Goal: Task Accomplishment & Management: Use online tool/utility

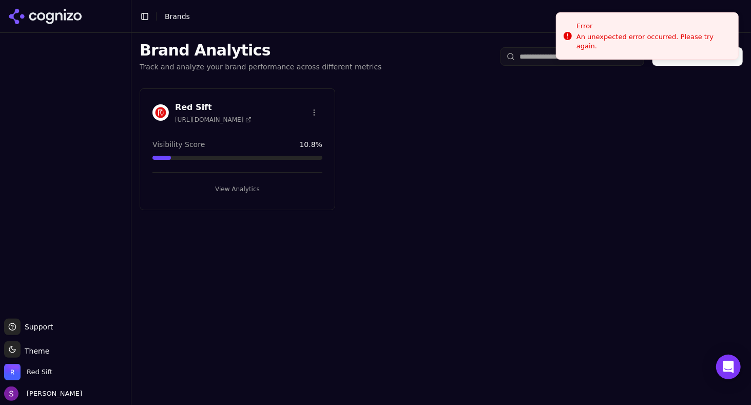
click at [240, 188] on button "View Analytics" at bounding box center [238, 189] width 170 height 16
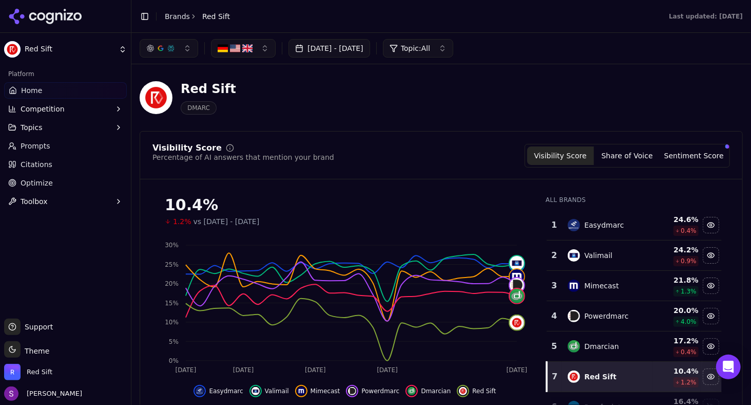
scroll to position [14, 0]
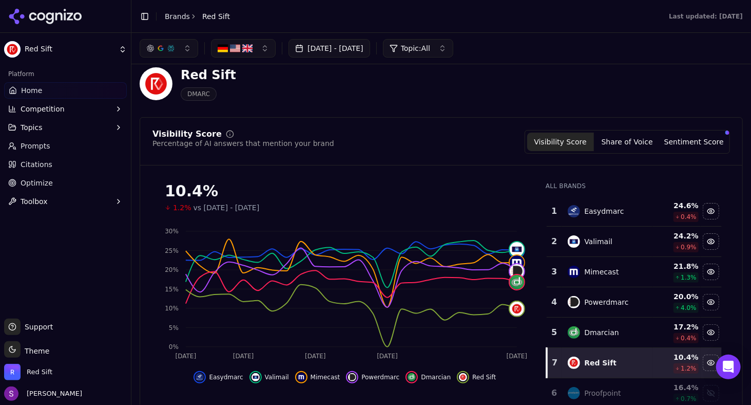
click at [347, 45] on button "[DATE] - [DATE]" at bounding box center [330, 48] width 82 height 18
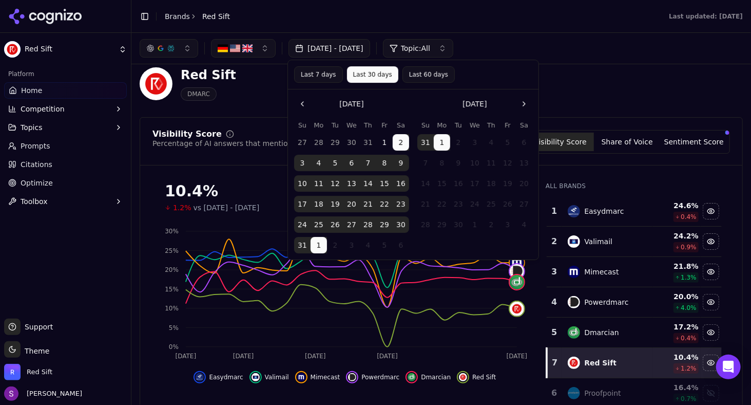
click at [427, 75] on button "Last 60 days" at bounding box center [429, 74] width 52 height 16
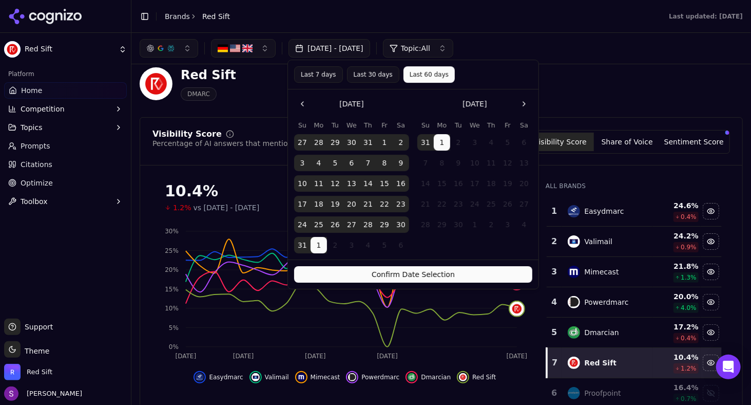
click at [406, 273] on button "Confirm Date Selection" at bounding box center [413, 274] width 238 height 16
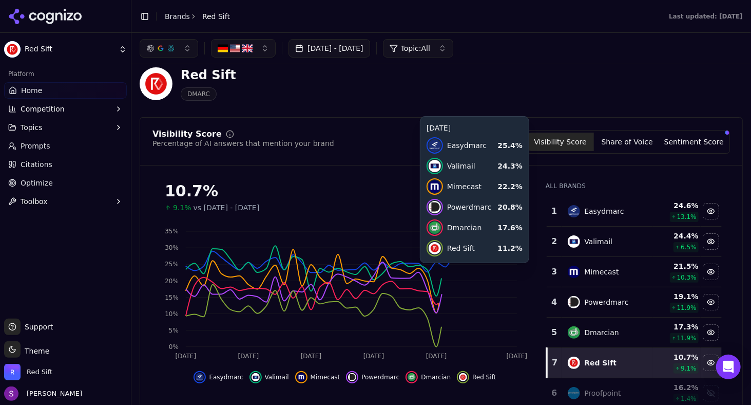
click at [578, 81] on div "Red Sift DMARC" at bounding box center [370, 84] width 460 height 34
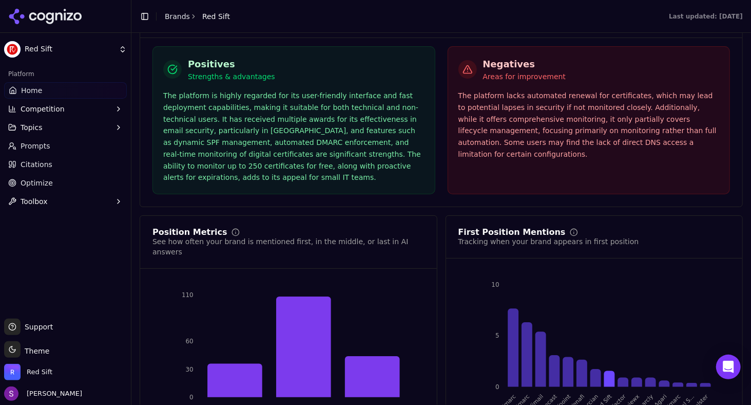
scroll to position [1999, 0]
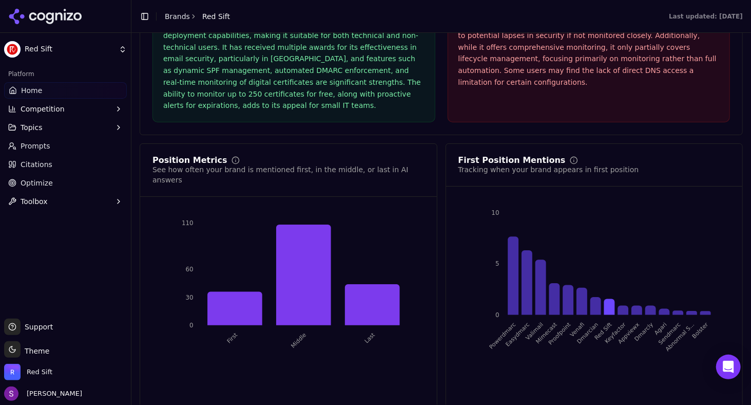
click at [46, 111] on span "Competition" at bounding box center [43, 109] width 44 height 10
click at [33, 91] on span "Home" at bounding box center [31, 90] width 21 height 10
click at [33, 233] on span "Optimize" at bounding box center [37, 232] width 32 height 10
